Goal: Task Accomplishment & Management: Complete application form

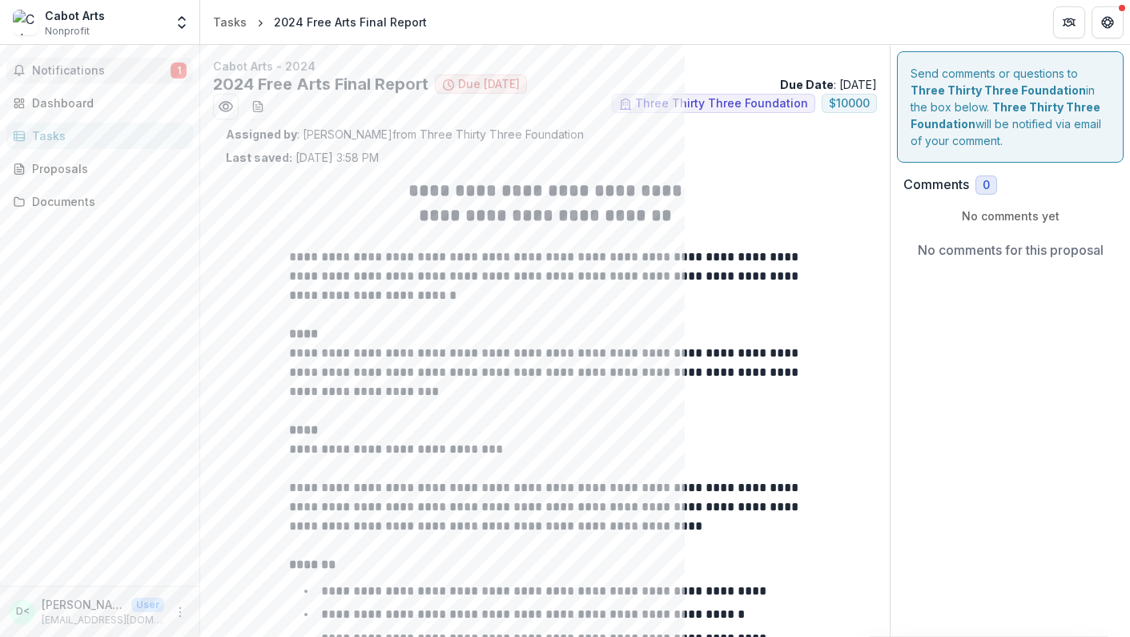
click at [180, 65] on span "1" at bounding box center [179, 70] width 16 height 16
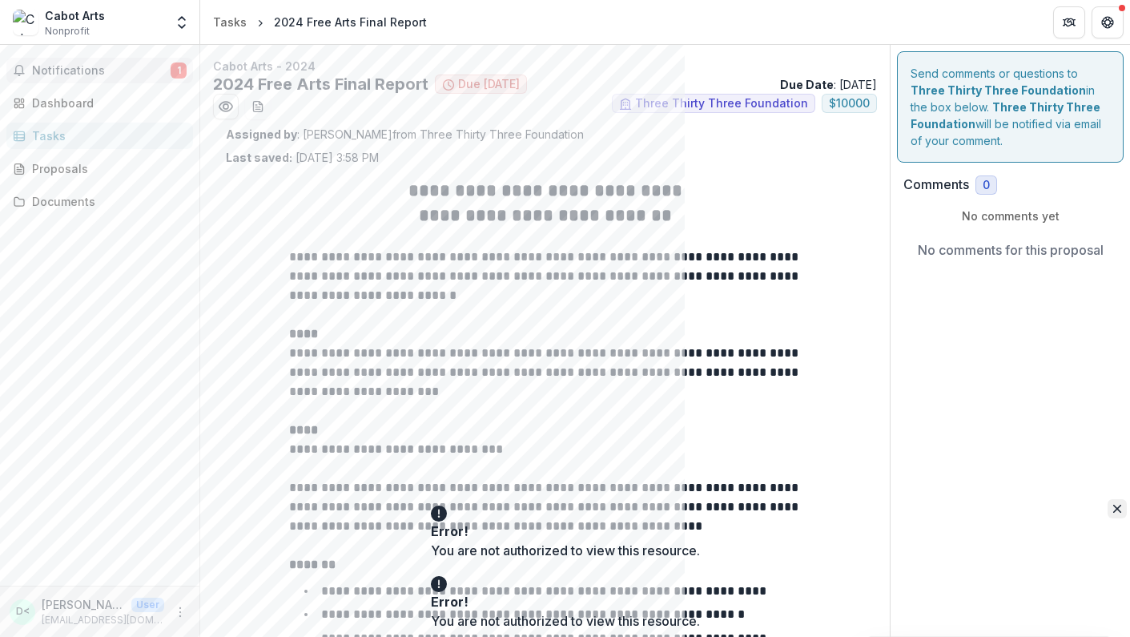
click at [1108, 510] on button "Close" at bounding box center [1117, 508] width 19 height 19
click at [1113, 583] on icon "Close" at bounding box center [1117, 579] width 8 height 8
click at [183, 25] on icon "Open entity switcher" at bounding box center [182, 22] width 16 height 16
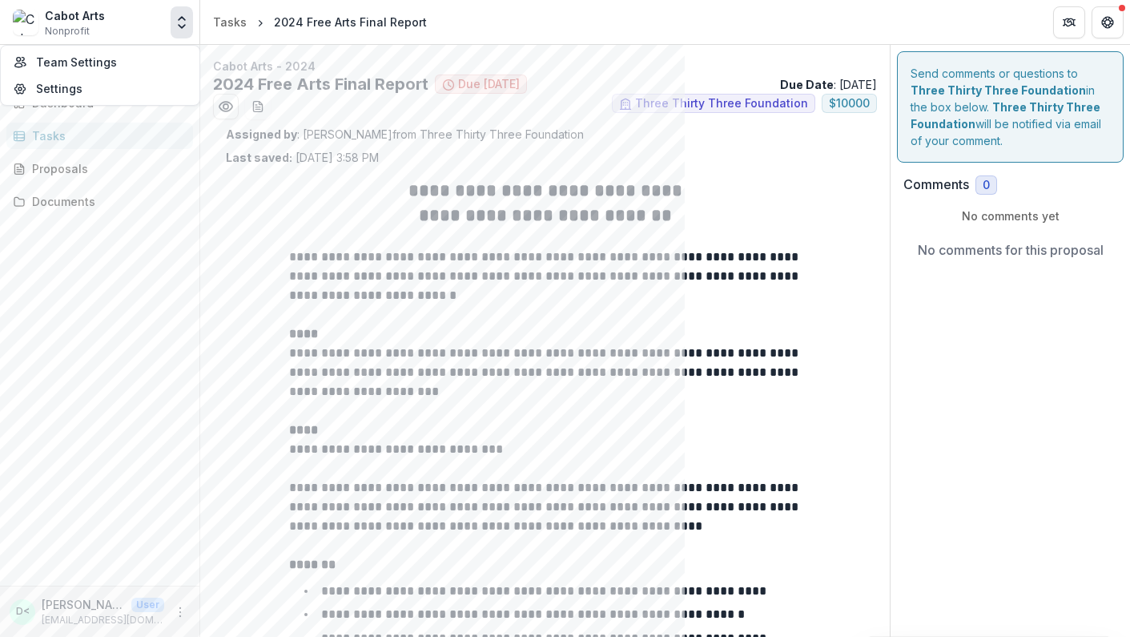
click at [187, 17] on icon "Open entity switcher" at bounding box center [182, 22] width 16 height 16
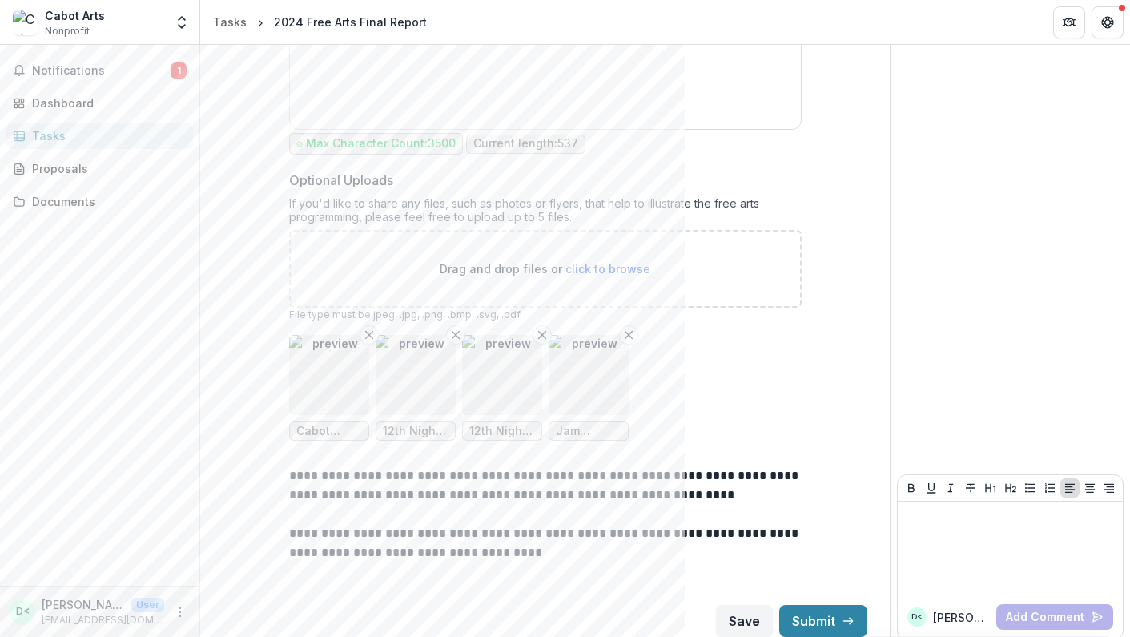
scroll to position [2315, 0]
click at [737, 618] on button "Save" at bounding box center [744, 621] width 57 height 32
click at [1113, 583] on icon "Close" at bounding box center [1117, 579] width 8 height 8
click at [178, 618] on button "More" at bounding box center [180, 611] width 19 height 19
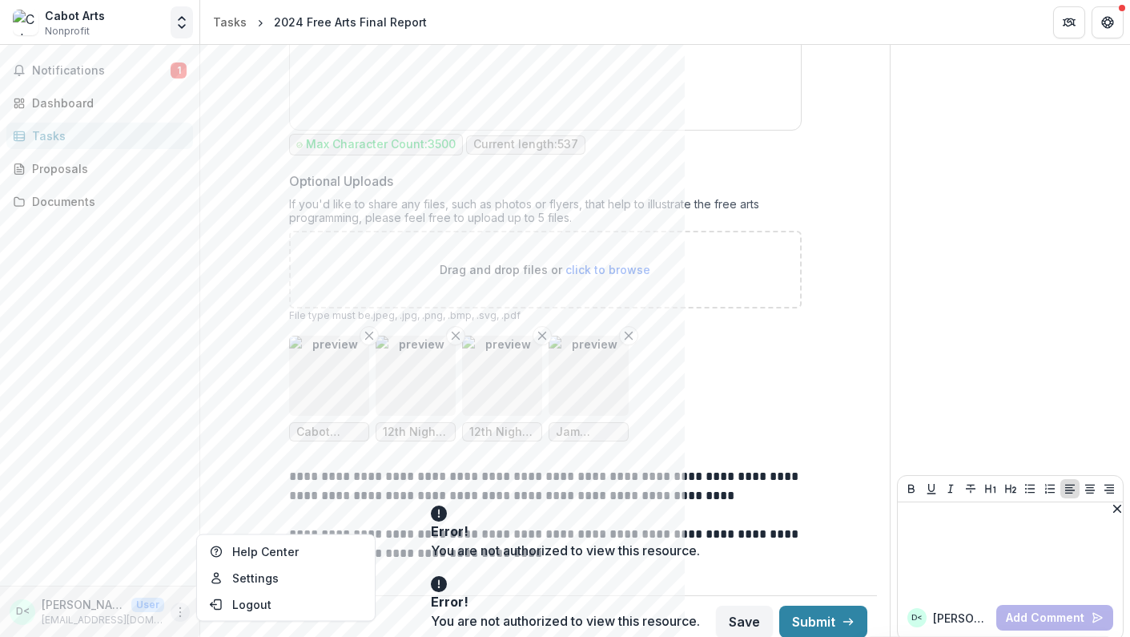
click at [183, 20] on icon "Open entity switcher" at bounding box center [182, 22] width 16 height 16
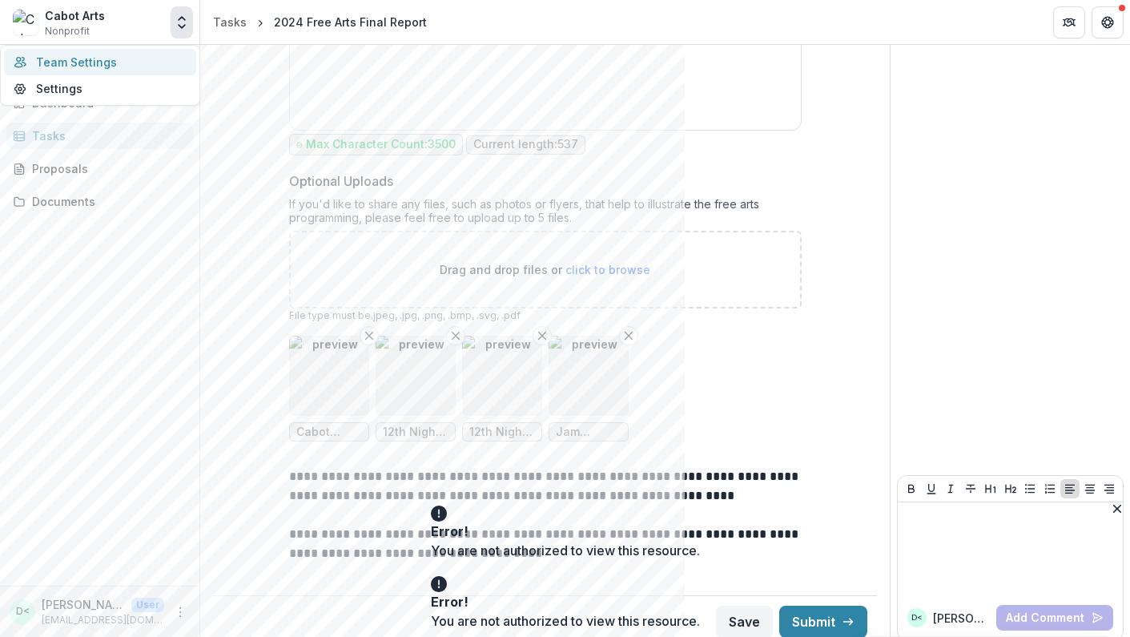
click at [139, 58] on link "Team Settings" at bounding box center [100, 62] width 192 height 26
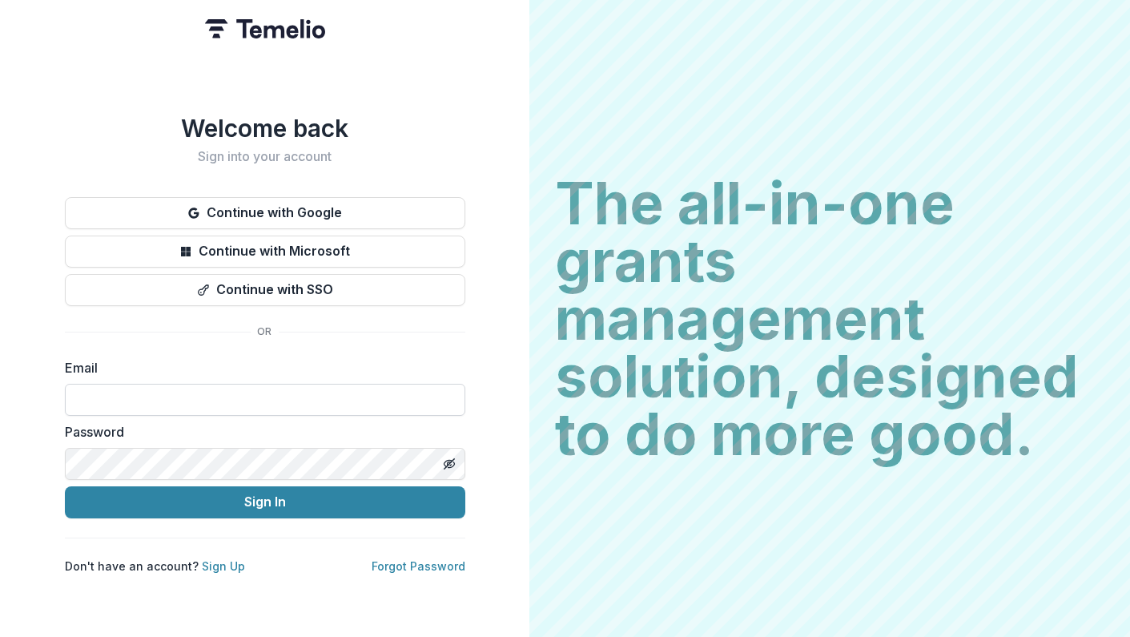
click at [187, 392] on input at bounding box center [265, 400] width 400 height 32
click at [240, 202] on button "Continue with Google" at bounding box center [265, 213] width 400 height 32
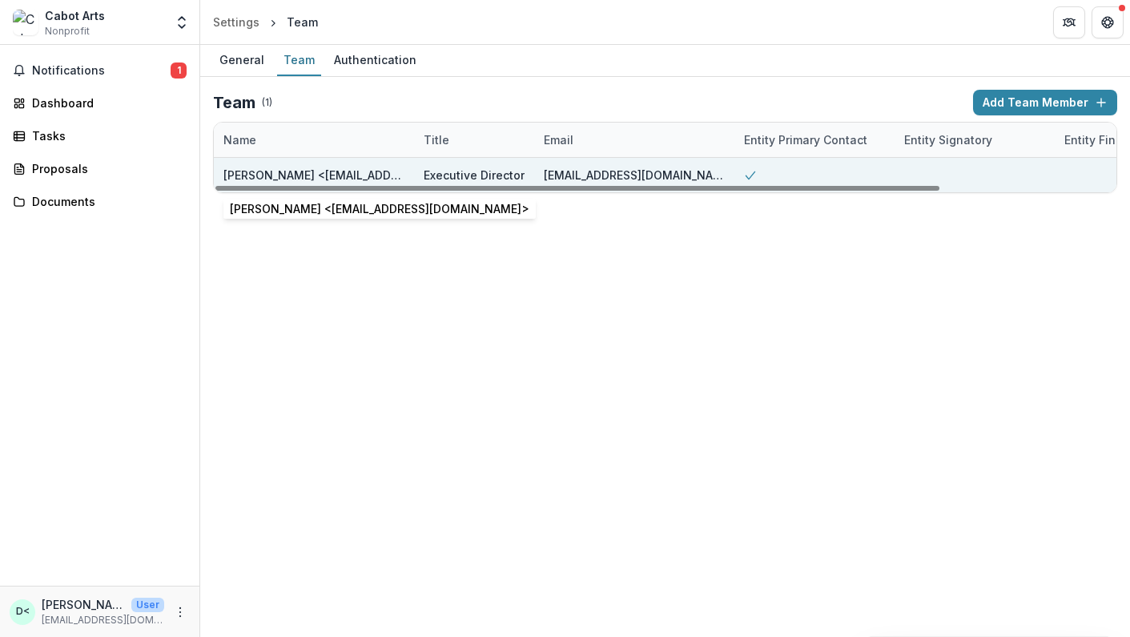
click at [251, 179] on div "[PERSON_NAME] <[EMAIL_ADDRESS][DOMAIN_NAME]>" at bounding box center [313, 175] width 181 height 17
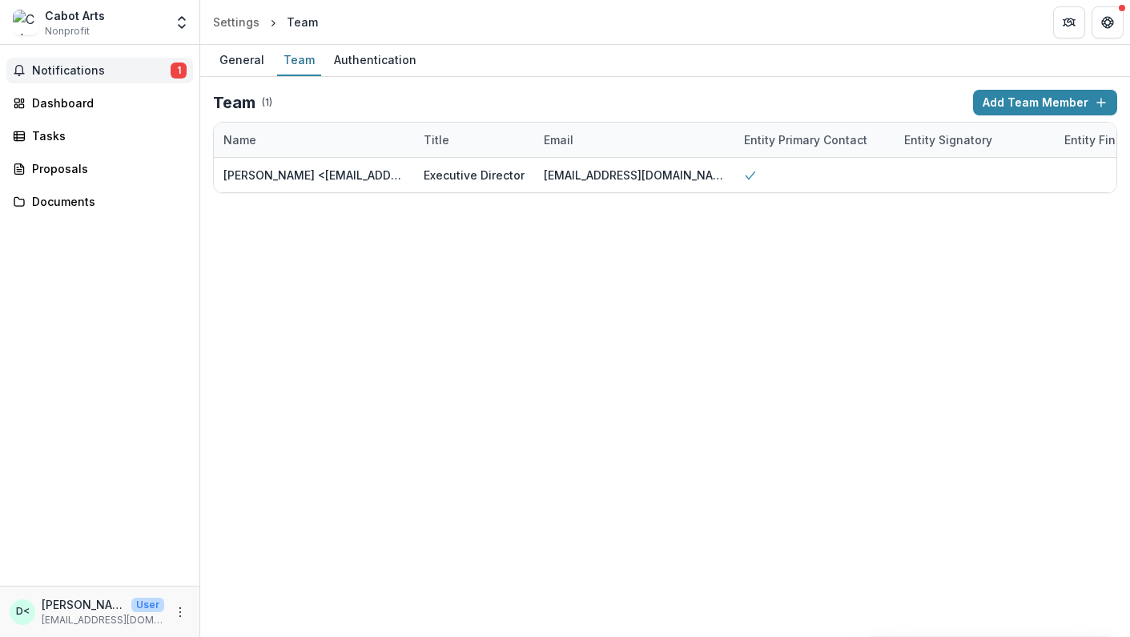
click at [84, 71] on span "Notifications" at bounding box center [101, 71] width 139 height 14
click at [72, 103] on div "Dashboard" at bounding box center [106, 103] width 148 height 17
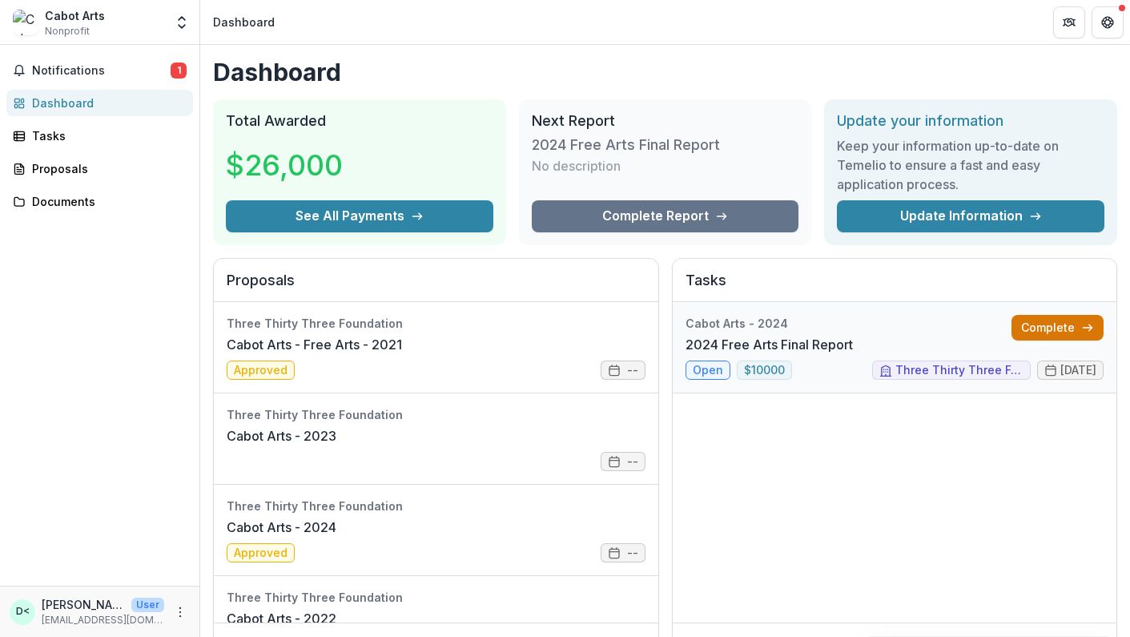
click at [1056, 327] on link "Complete" at bounding box center [1057, 328] width 92 height 26
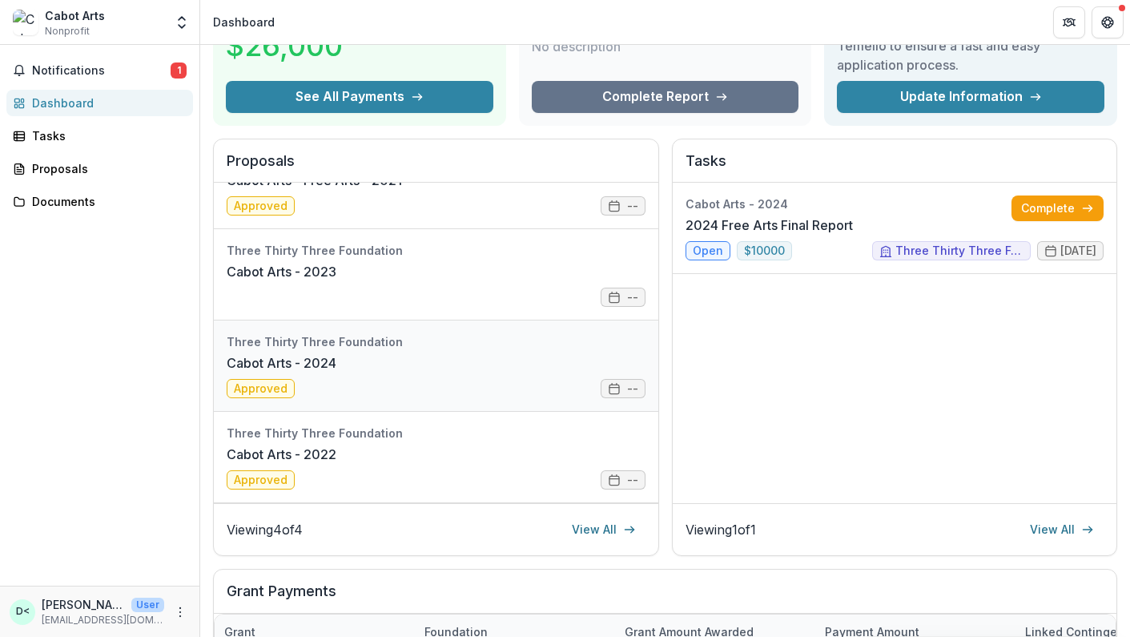
scroll to position [123, 0]
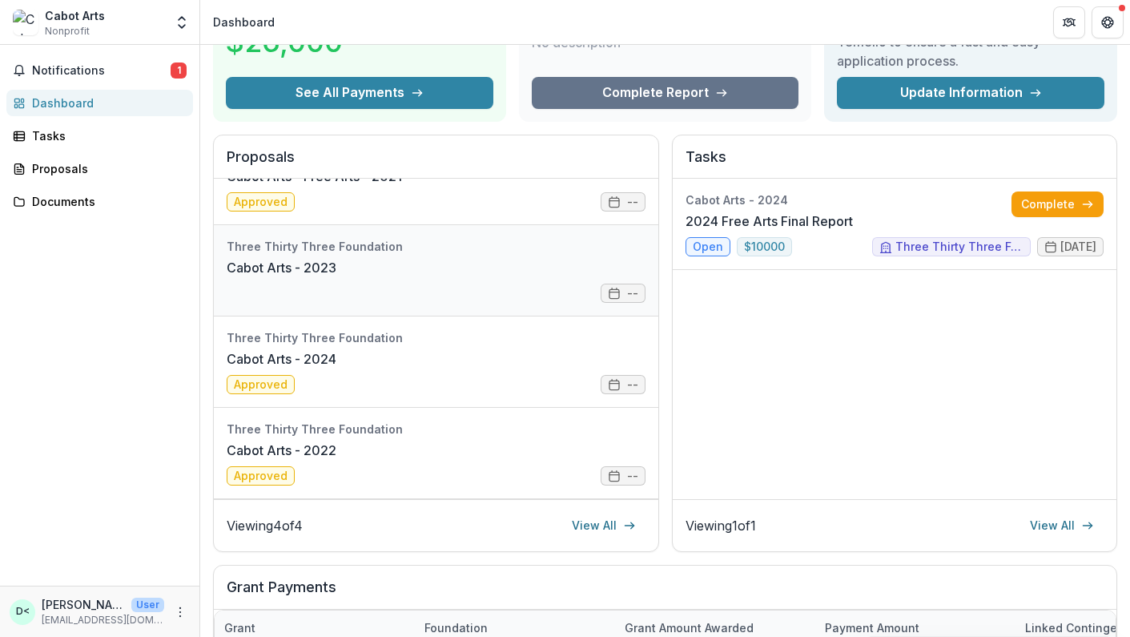
click at [282, 261] on link "Cabot Arts - 2023" at bounding box center [282, 267] width 110 height 19
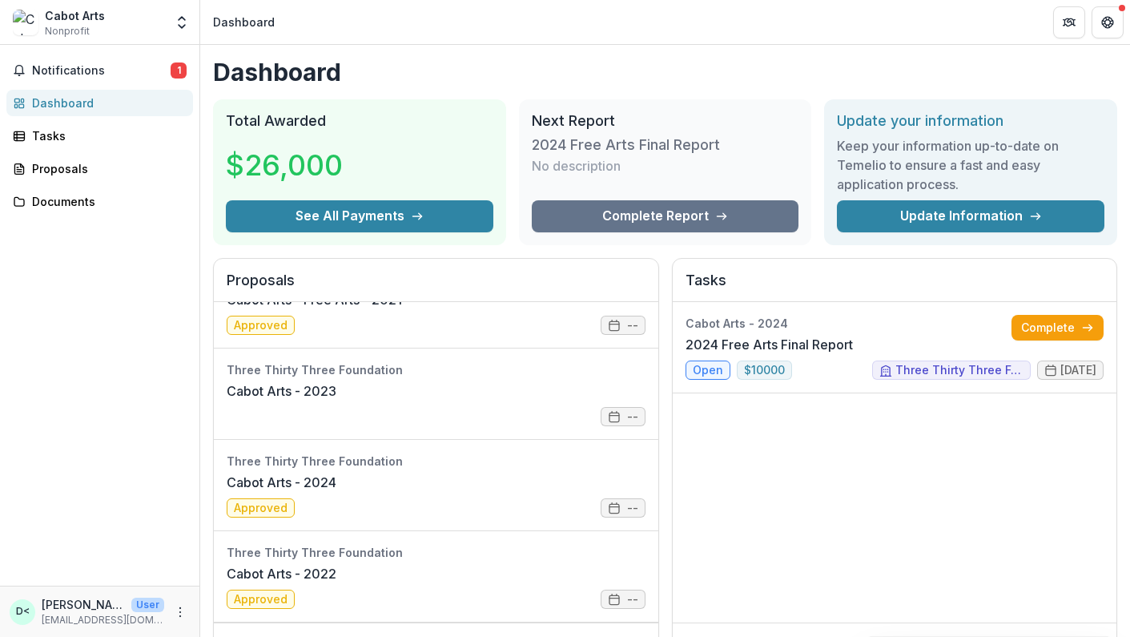
scroll to position [45, 0]
click at [295, 583] on link "Cabot Arts - 2022" at bounding box center [282, 573] width 110 height 19
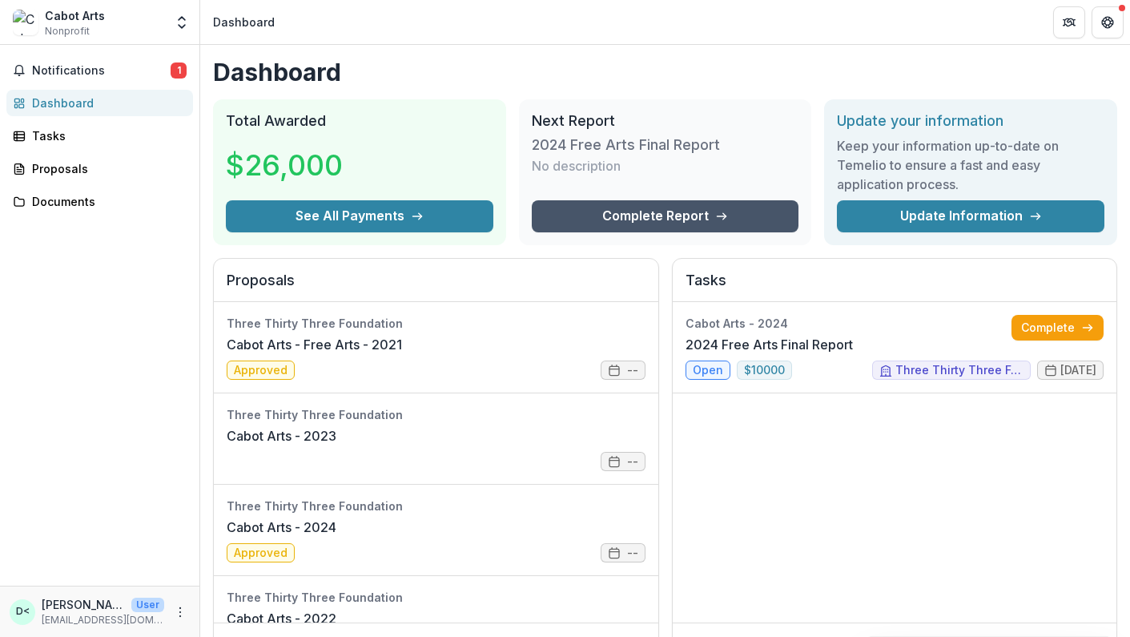
click at [613, 219] on link "Complete Report" at bounding box center [665, 216] width 267 height 32
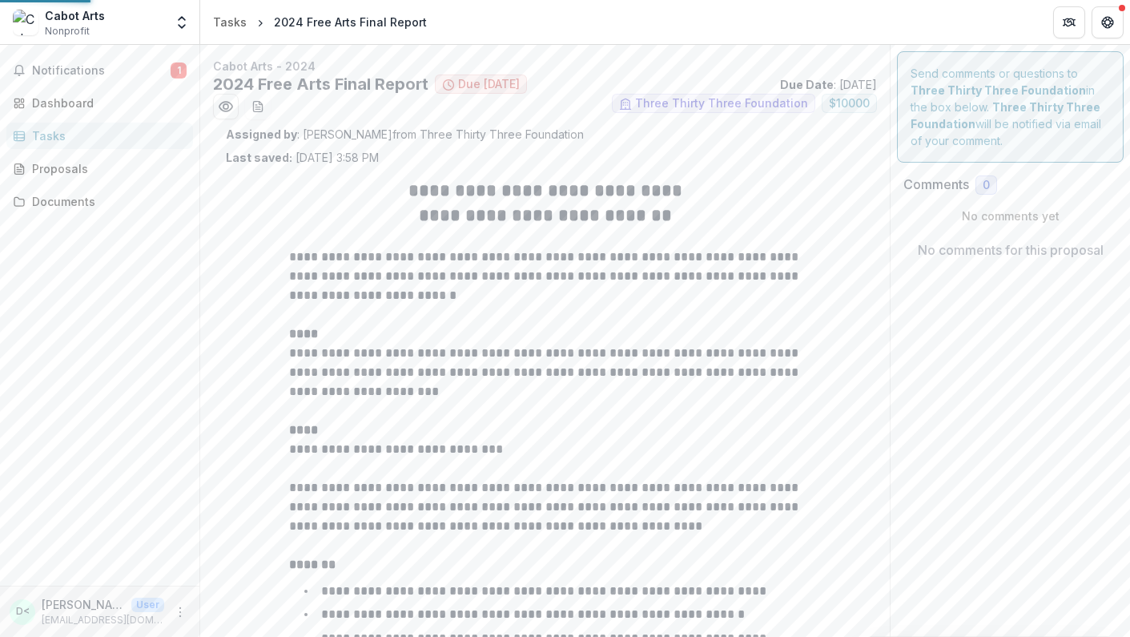
type input "*******"
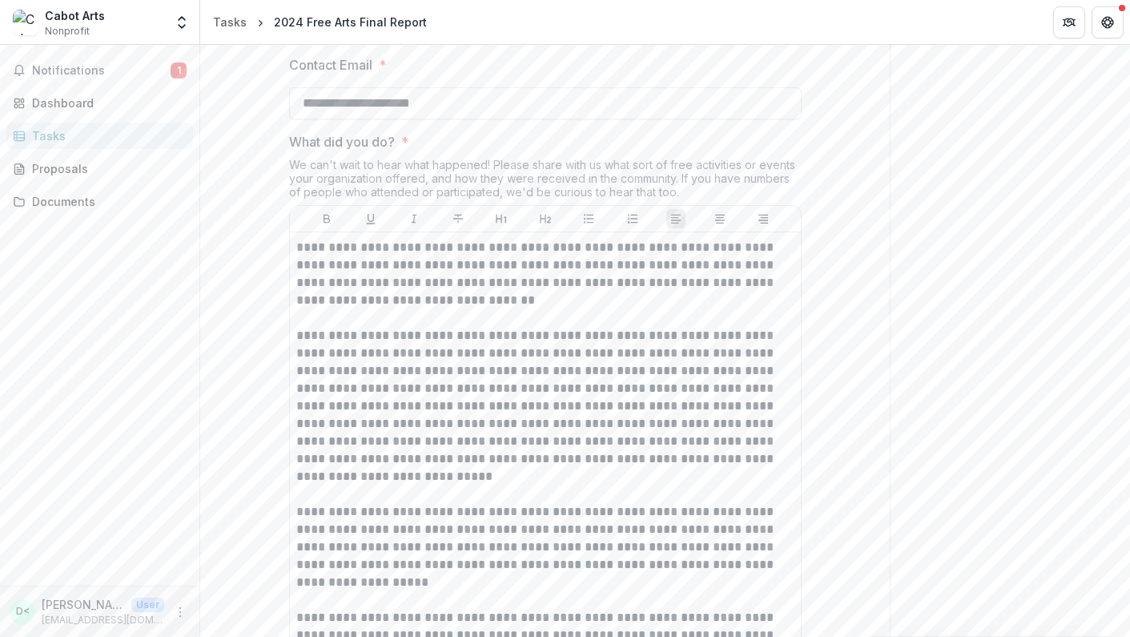
scroll to position [1102, 0]
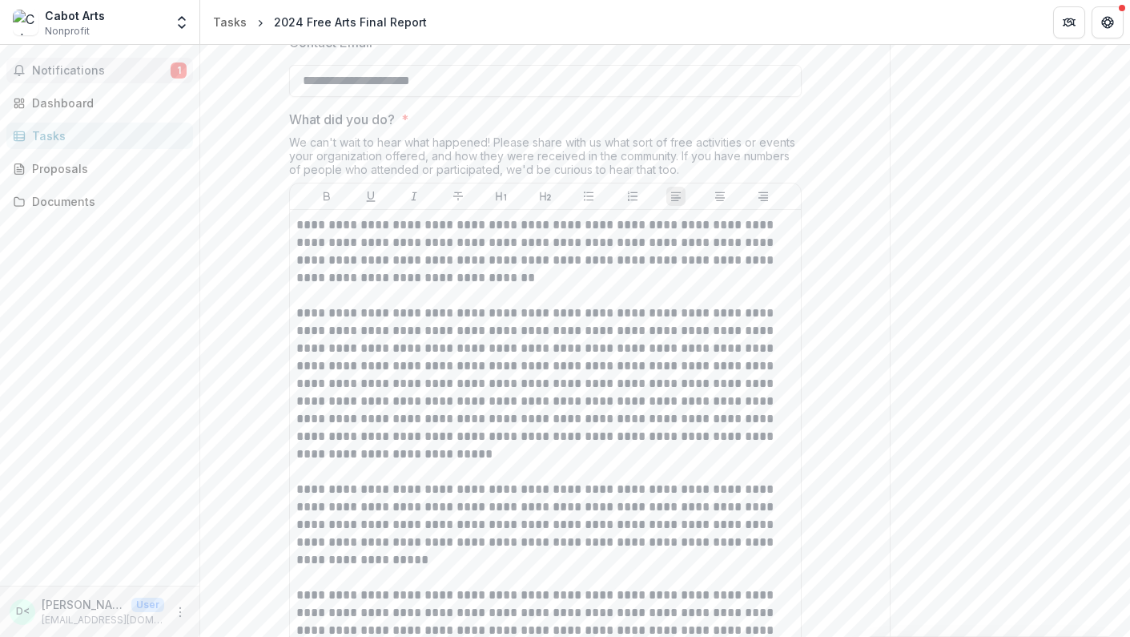
click at [70, 66] on span "Notifications" at bounding box center [101, 71] width 139 height 14
